Goal: Information Seeking & Learning: Learn about a topic

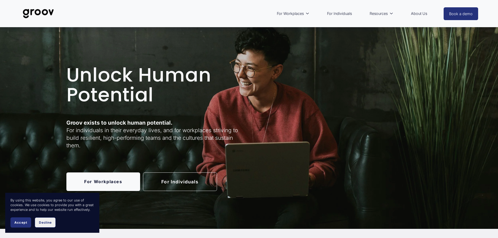
click at [44, 223] on span "Decline" at bounding box center [45, 223] width 13 height 4
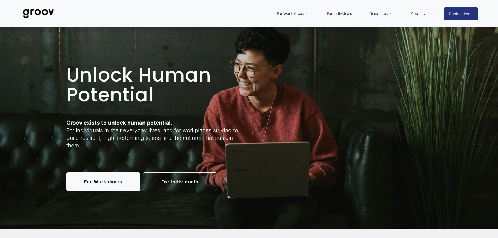
click at [422, 14] on link "About Us" at bounding box center [419, 14] width 21 height 12
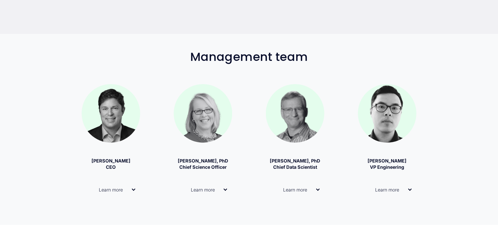
scroll to position [349, 0]
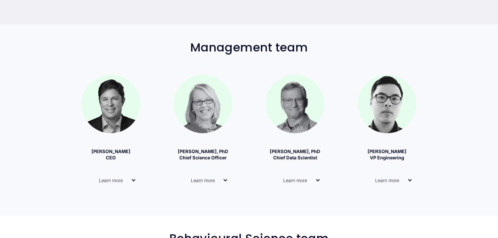
click at [133, 182] on div at bounding box center [134, 181] width 4 height 4
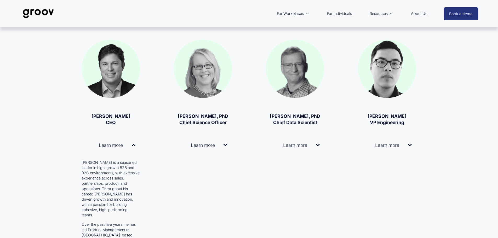
scroll to position [384, 0]
click at [224, 146] on div at bounding box center [226, 145] width 4 height 4
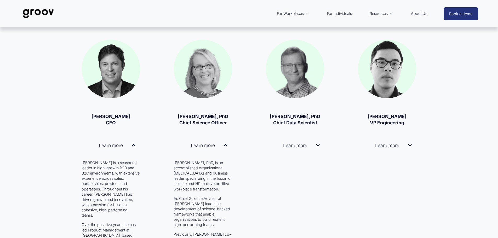
click at [317, 147] on div at bounding box center [318, 145] width 4 height 4
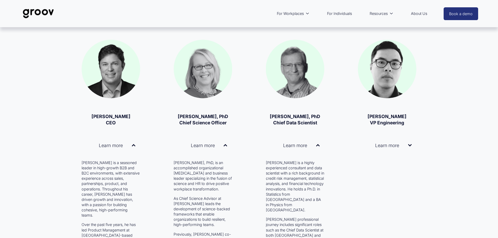
click at [412, 145] on div at bounding box center [410, 146] width 4 height 4
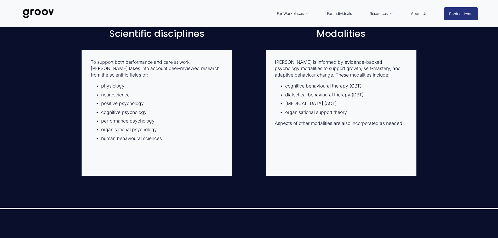
scroll to position [1430, 0]
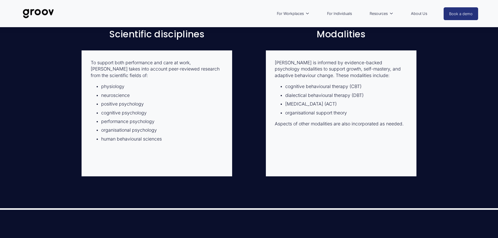
click at [200, 60] on p "To support both performance and care at work, Groov takes into account peer-rev…" at bounding box center [157, 69] width 133 height 19
copy p "Groov"
click at [51, 48] on div "Scientific disciplines To support both performance and care at work, Groov take…" at bounding box center [249, 103] width 498 height 148
click at [27, 9] on img at bounding box center [38, 13] width 37 height 17
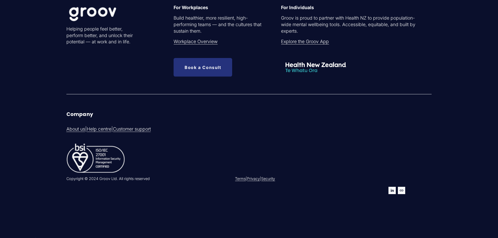
scroll to position [1344, 0]
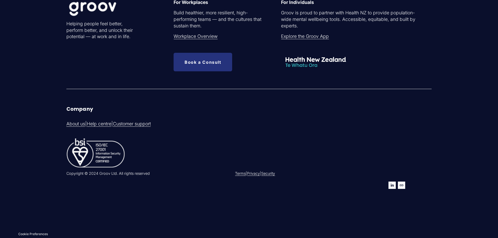
click at [260, 173] on link "Privacy" at bounding box center [253, 173] width 13 height 5
click at [275, 174] on link "Security" at bounding box center [268, 173] width 14 height 5
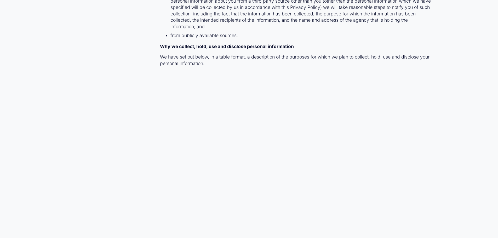
scroll to position [6171, 0]
